Goal: Task Accomplishment & Management: Complete application form

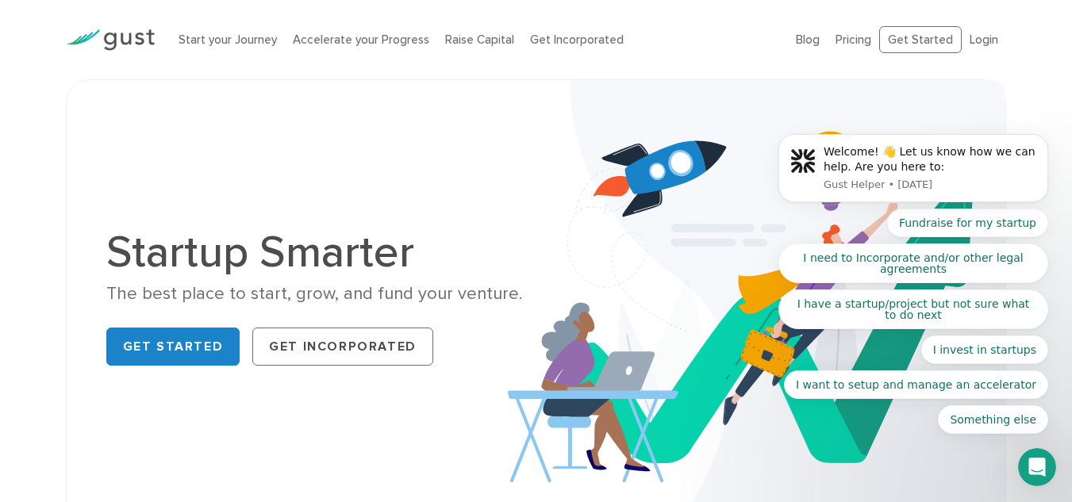
click at [839, 451] on body "Welcome! 👋 Let us know how we can help. Are you here to: Gust Helper • 3w ago F…" at bounding box center [913, 172] width 305 height 562
click at [677, 195] on img at bounding box center [756, 301] width 497 height 442
click at [909, 42] on body "Welcome! 👋 Let us know how we can help. Are you here to: Gust Helper • 3w ago F…" at bounding box center [913, 172] width 305 height 562
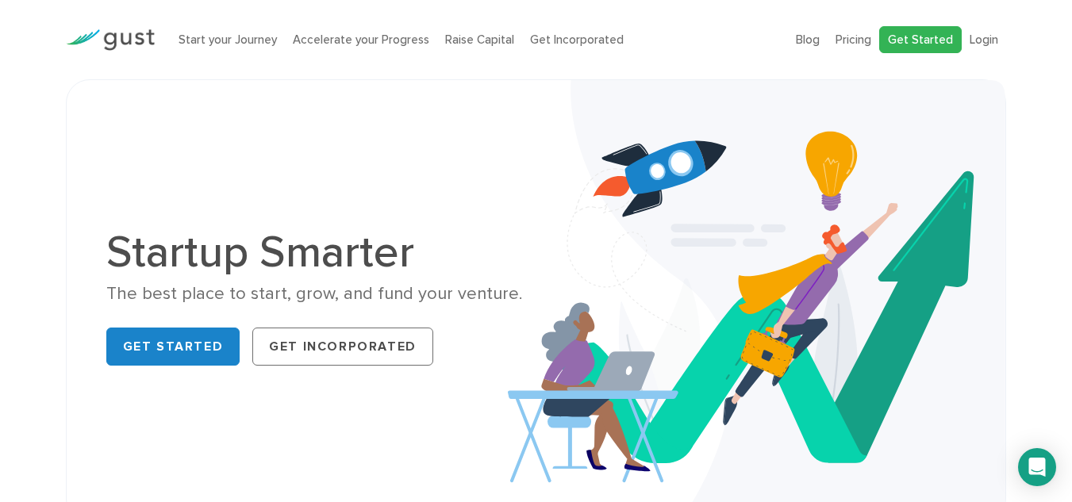
click at [922, 36] on link "Get Started" at bounding box center [920, 40] width 83 height 28
